Goal: Answer question/provide support

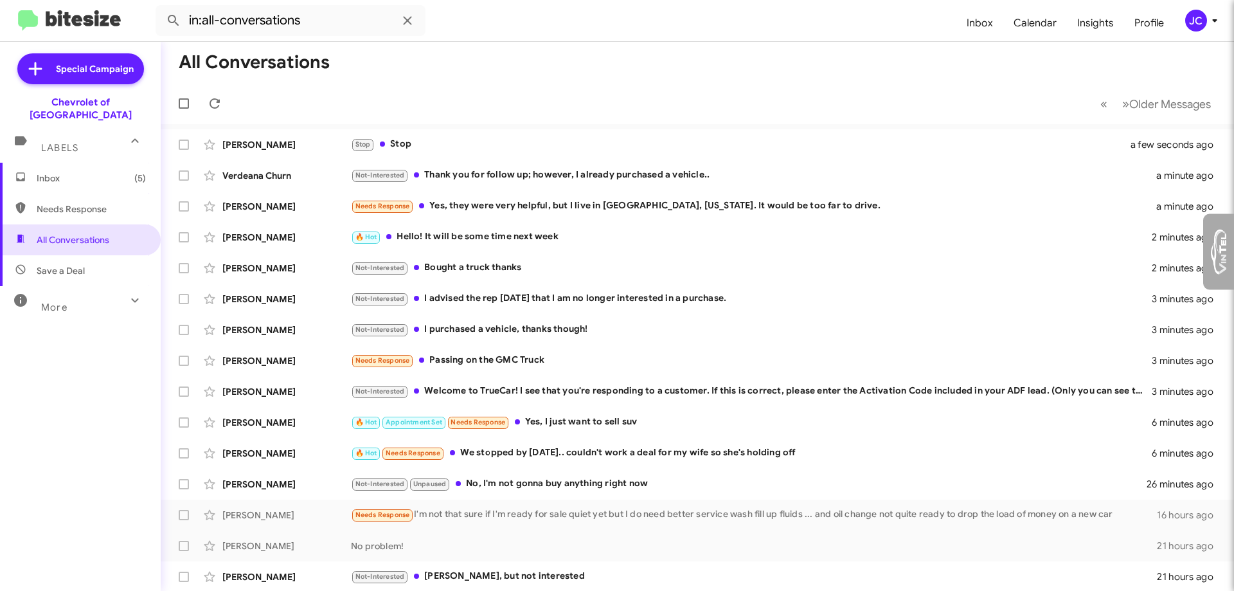
type input "jcottman@ourismancars.com"
click at [65, 302] on span "More" at bounding box center [54, 308] width 26 height 12
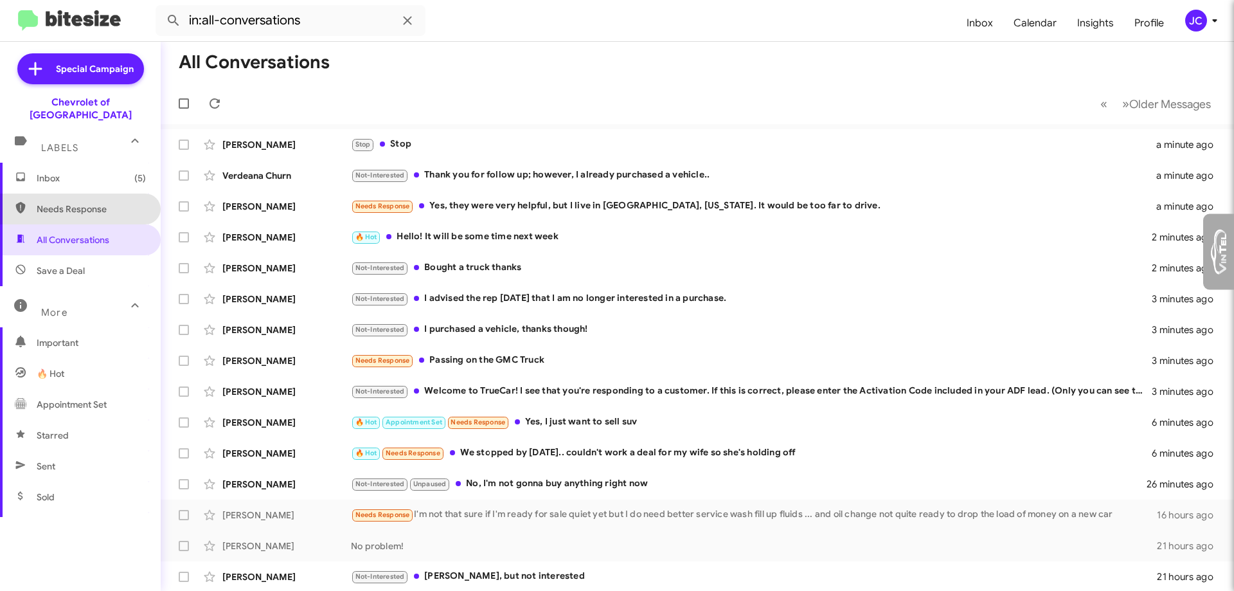
click at [81, 204] on span "Needs Response" at bounding box center [80, 209] width 161 height 31
type input "in:needs-response"
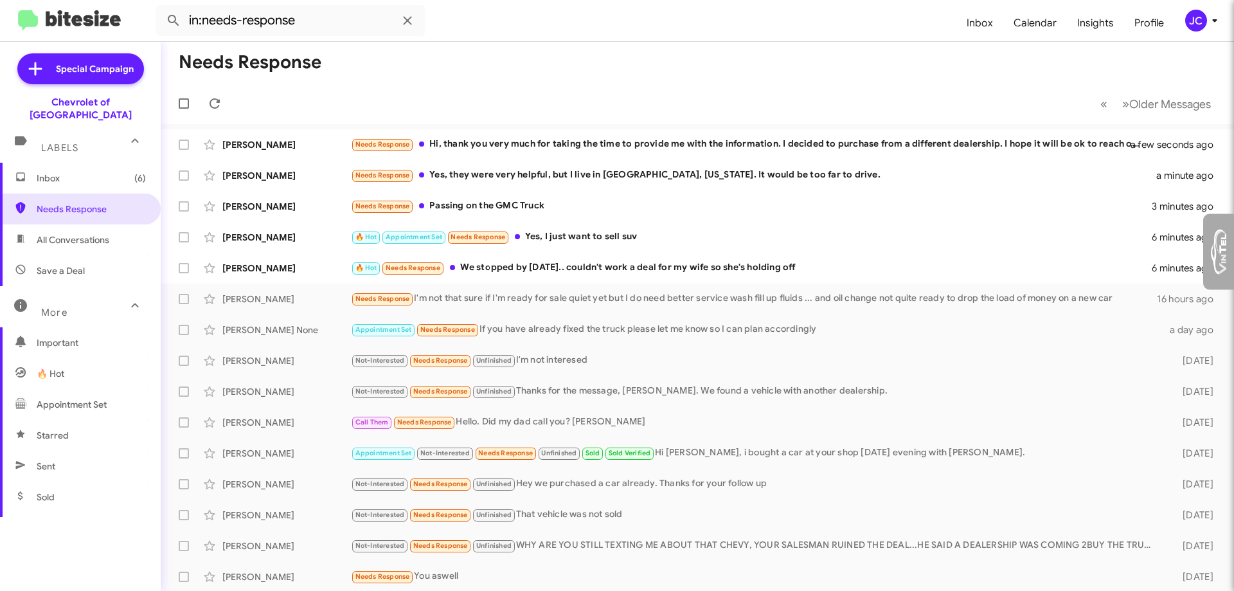
click at [83, 172] on span "Inbox (6)" at bounding box center [91, 178] width 109 height 13
